Goal: Task Accomplishment & Management: Use online tool/utility

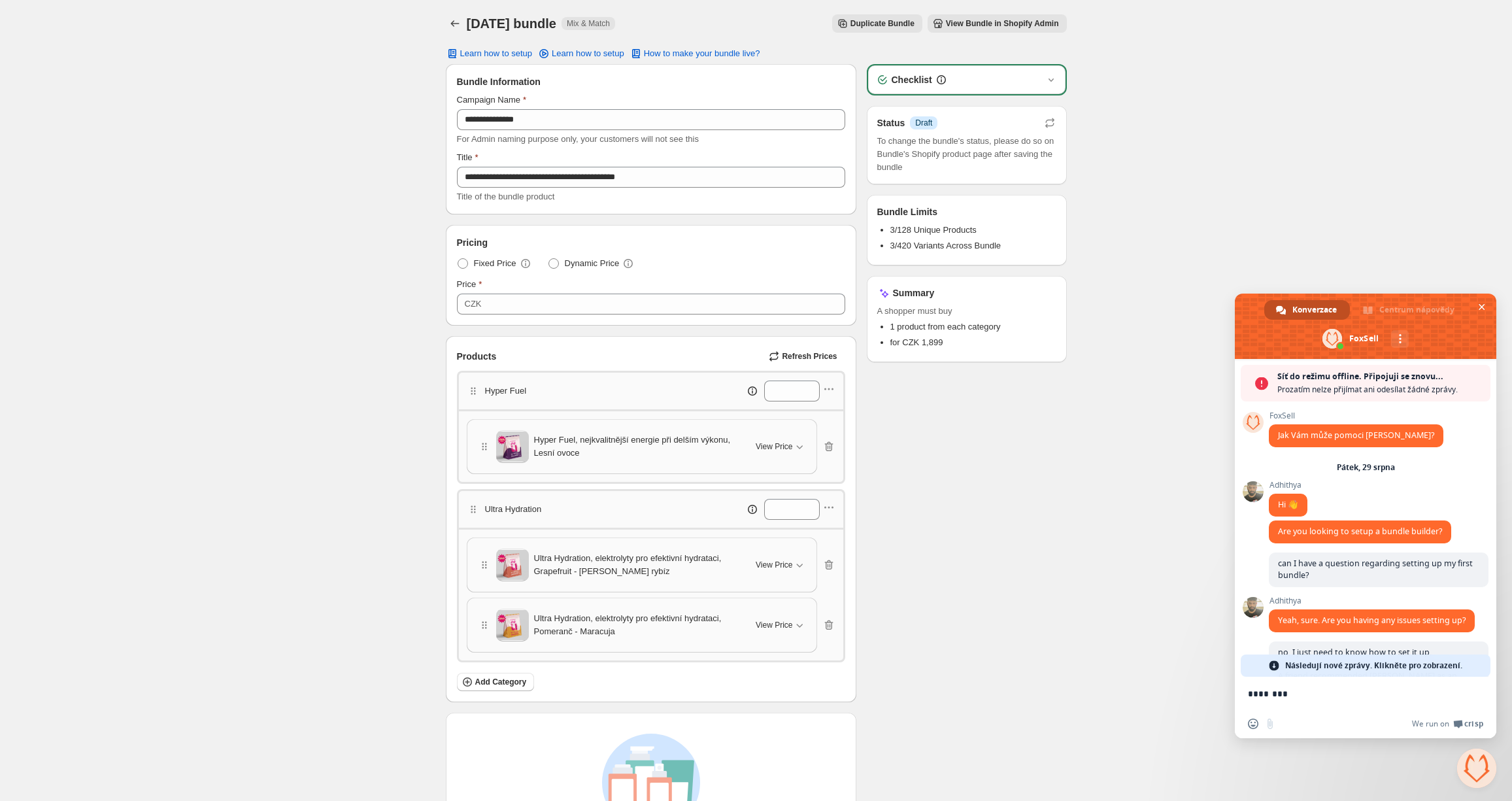
scroll to position [1441, 0]
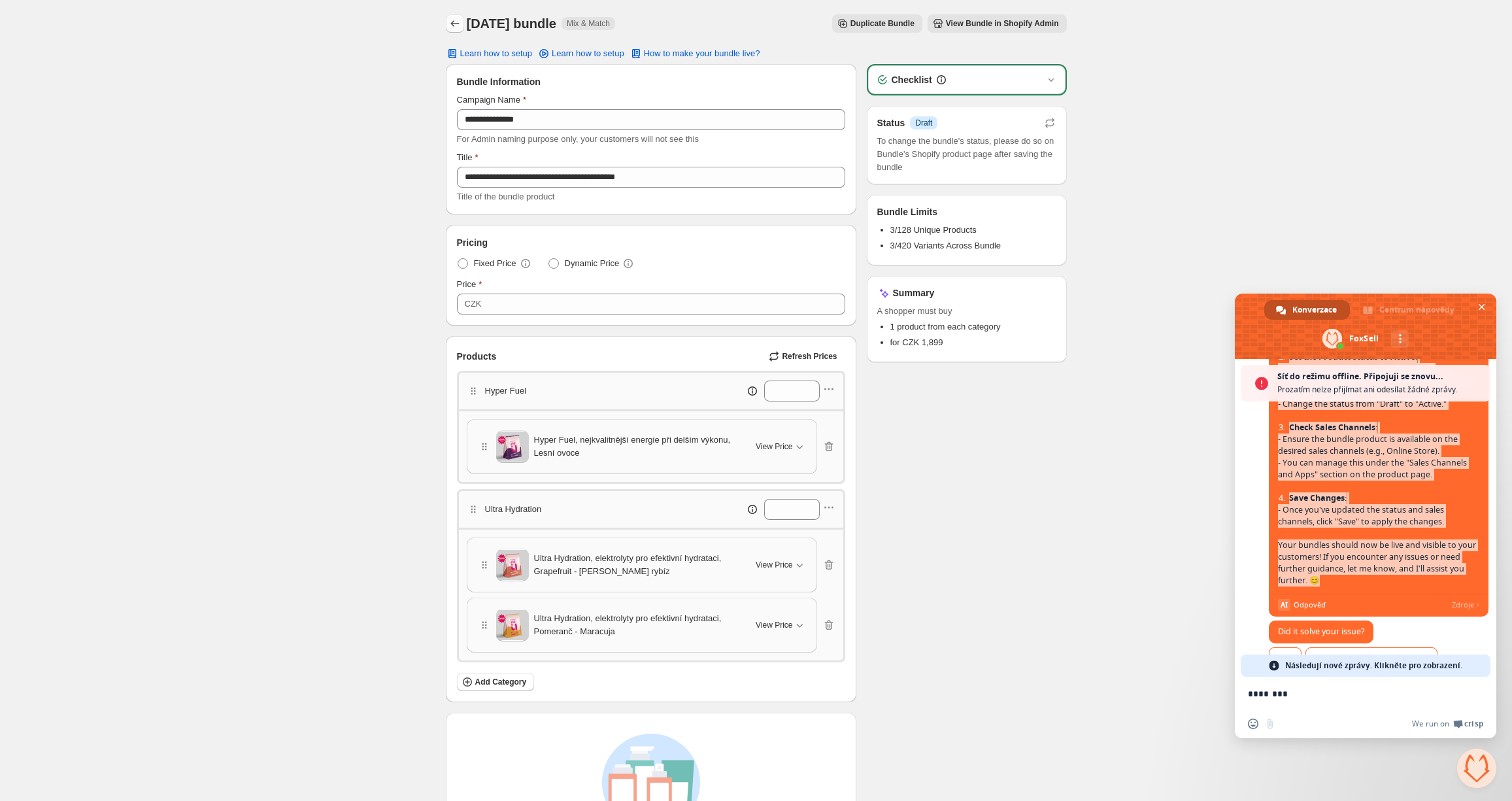
click at [455, 26] on icon "Back" at bounding box center [455, 23] width 13 height 13
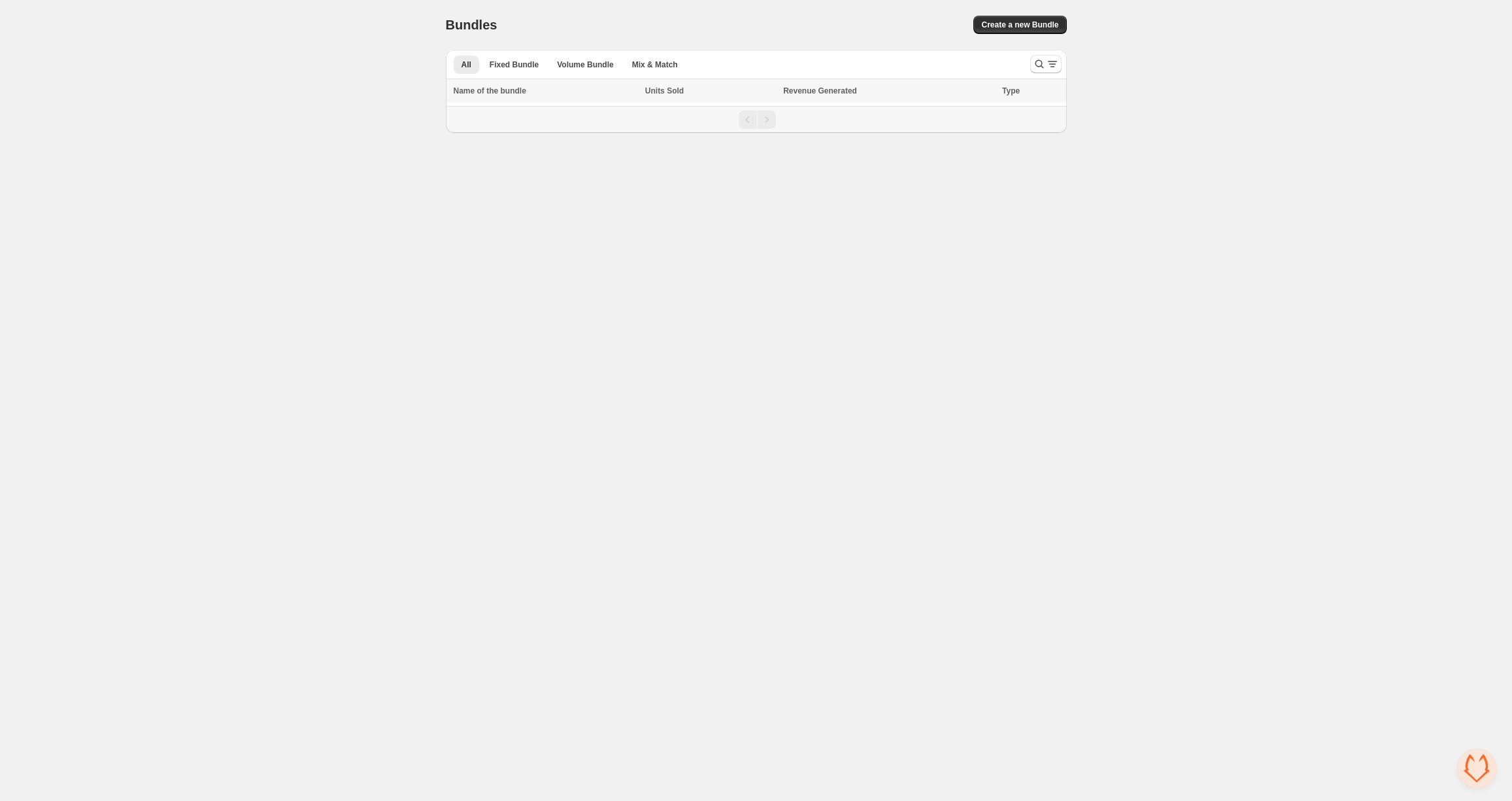
scroll to position [1441, 0]
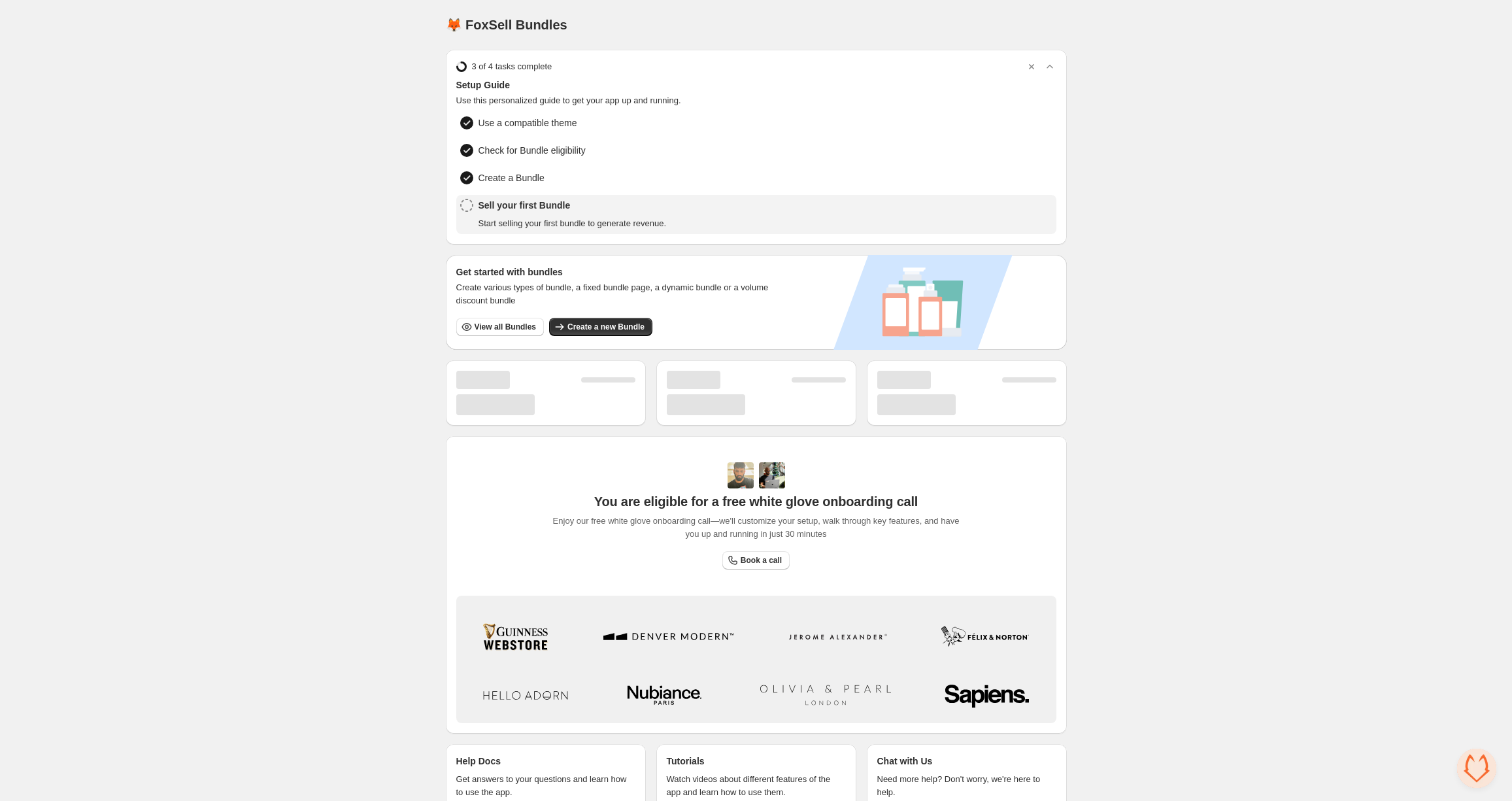
scroll to position [1441, 0]
click at [552, 215] on div "Sell your first Bundle Start selling your first bundle to generate revenue." at bounding box center [572, 214] width 188 height 32
click at [493, 327] on span "View all Bundles" at bounding box center [505, 327] width 61 height 11
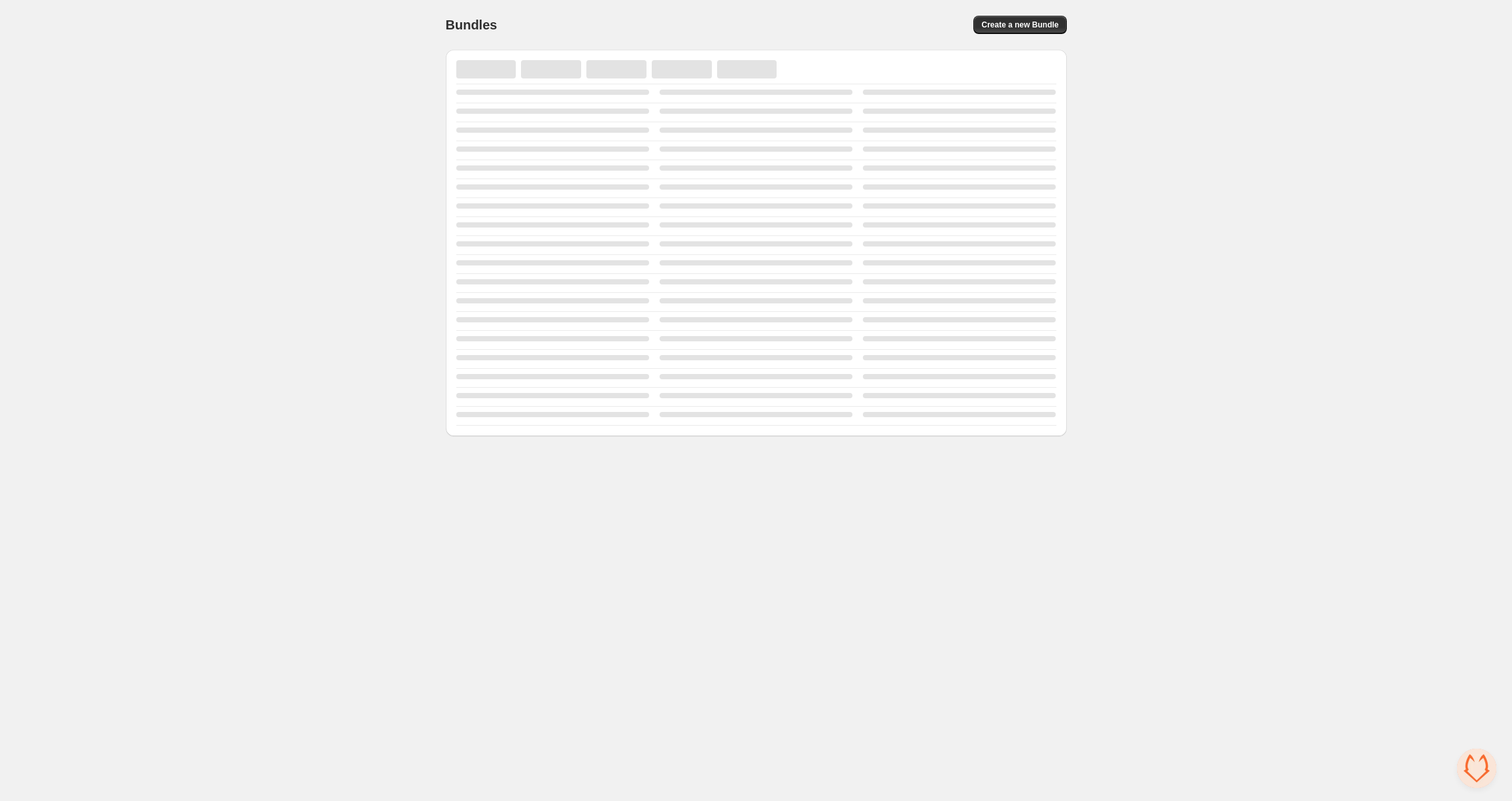
scroll to position [1441, 0]
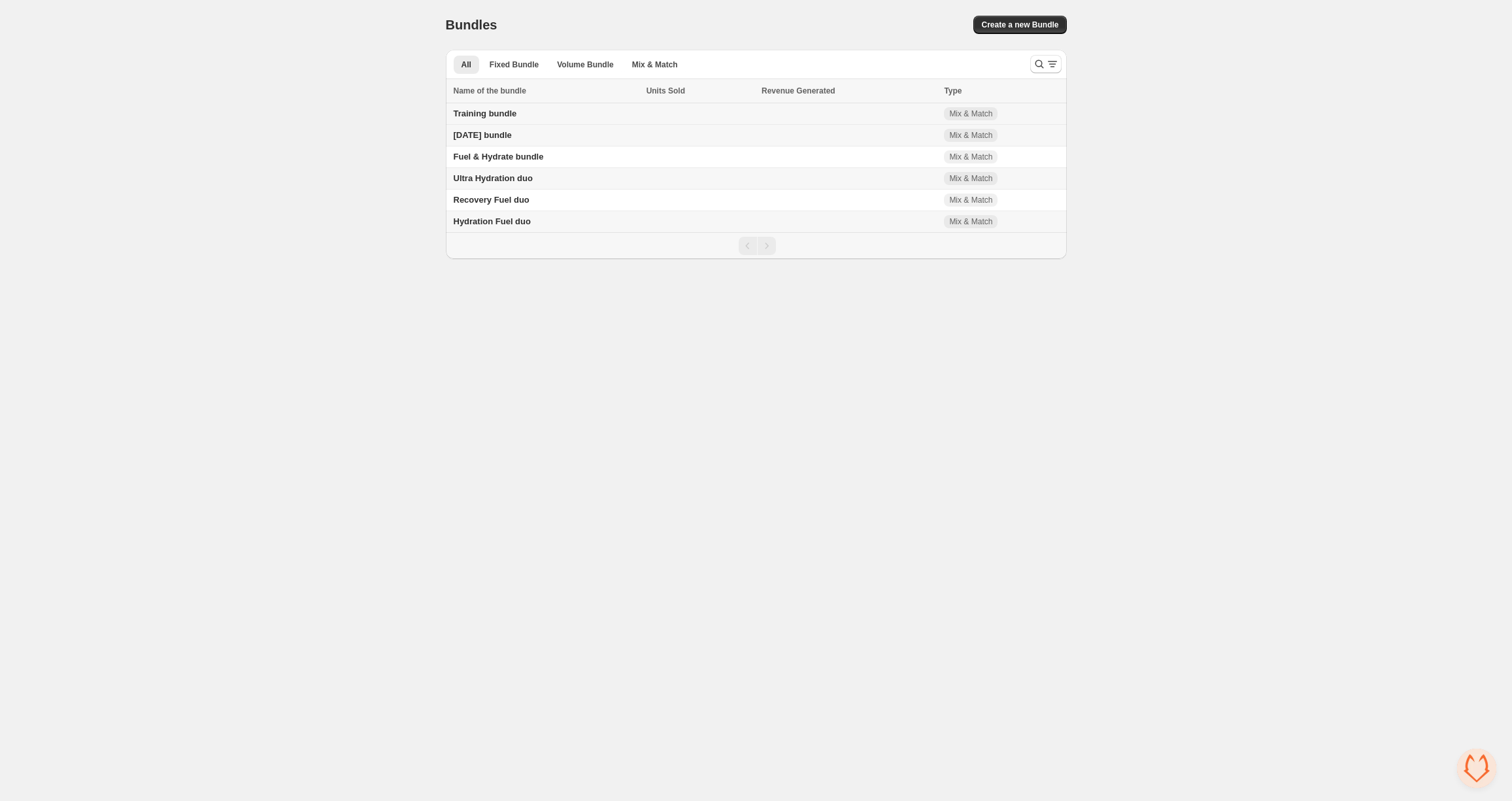
click at [568, 111] on td "Training bundle" at bounding box center [544, 114] width 197 height 22
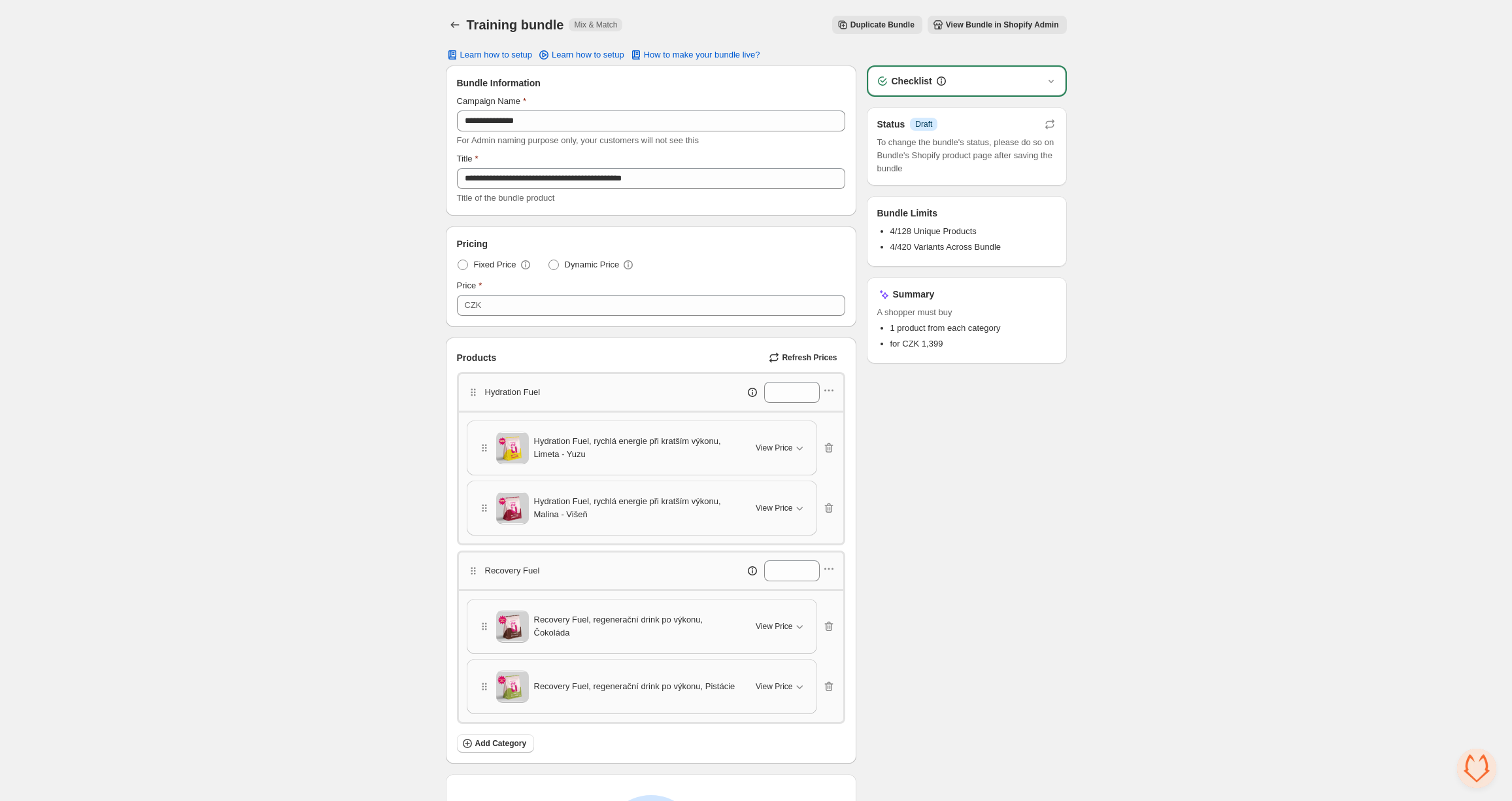
click at [989, 26] on span "View Bundle in Shopify Admin" at bounding box center [1002, 25] width 113 height 11
click at [990, 22] on span "View Bundle in Shopify Admin" at bounding box center [1002, 25] width 113 height 11
